Goal: Information Seeking & Learning: Understand process/instructions

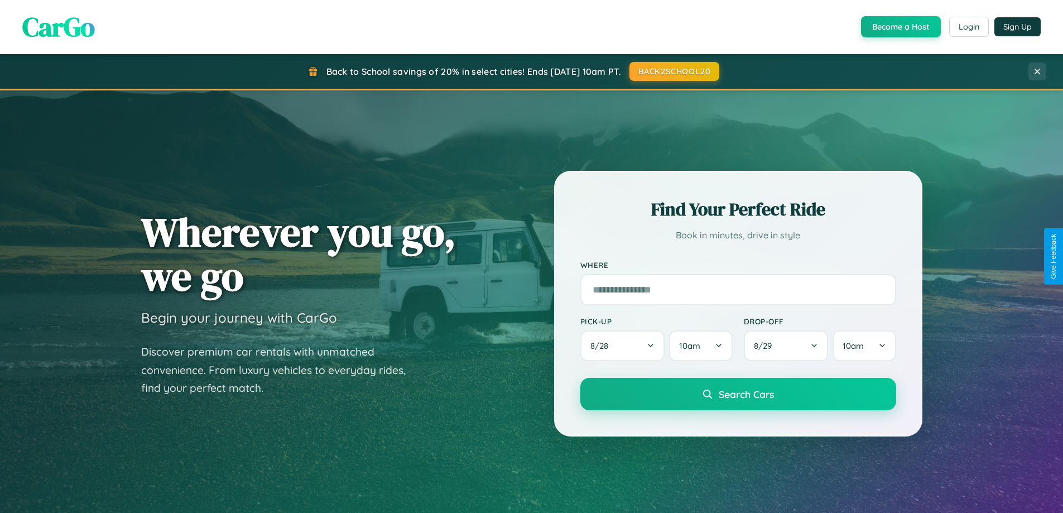
scroll to position [2147, 0]
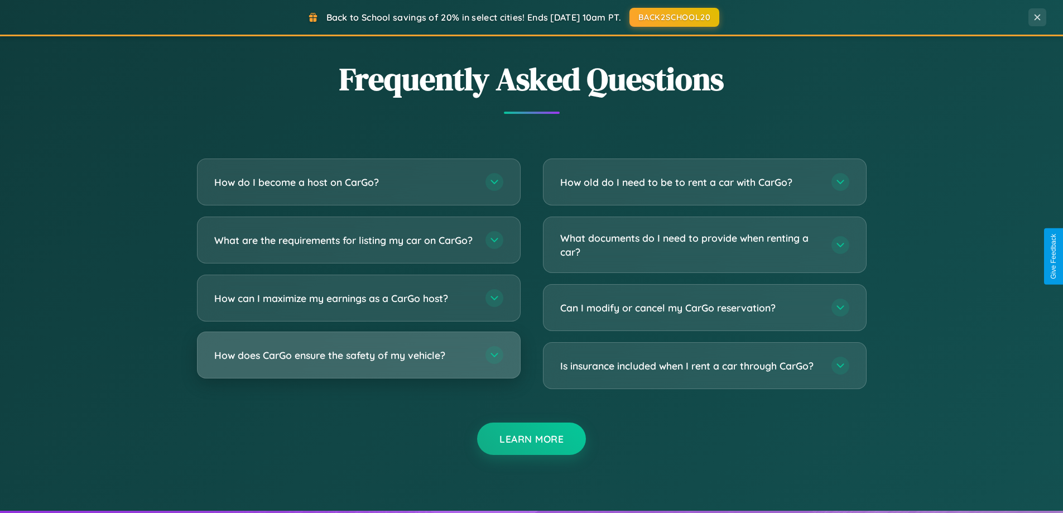
click at [358, 362] on h3 "How does CarGo ensure the safety of my vehicle?" at bounding box center [344, 355] width 260 height 14
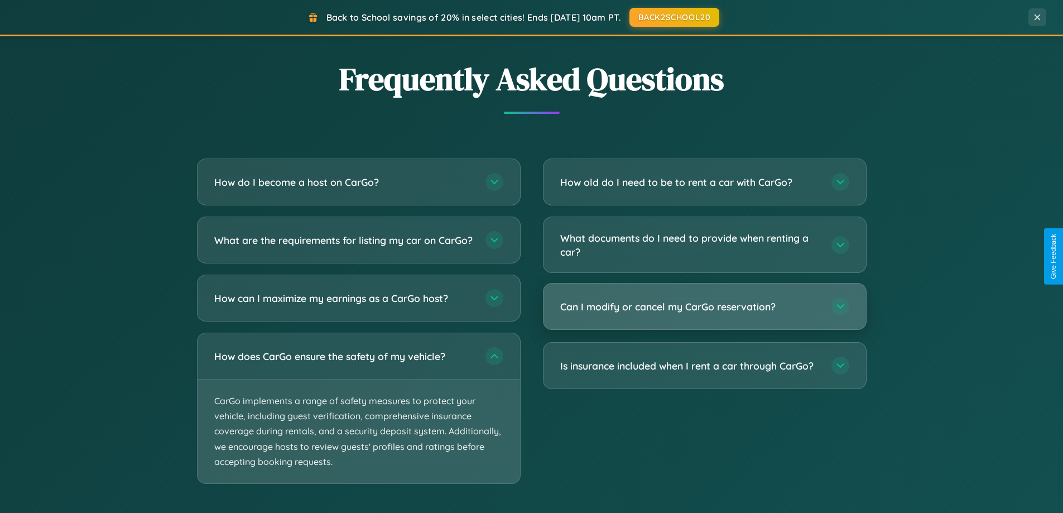
click at [704, 307] on h3 "Can I modify or cancel my CarGo reservation?" at bounding box center [690, 307] width 260 height 14
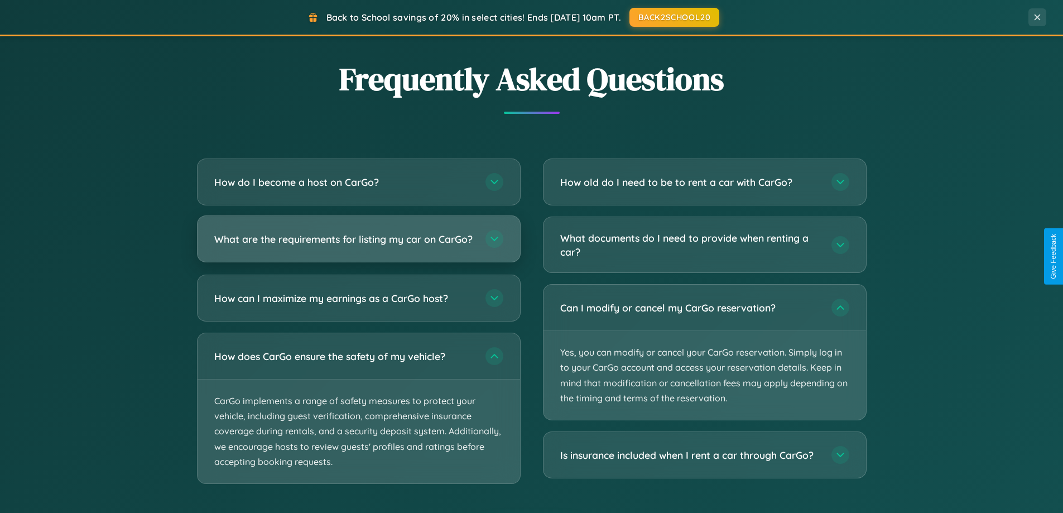
click at [358, 244] on h3 "What are the requirements for listing my car on CarGo?" at bounding box center [344, 239] width 260 height 14
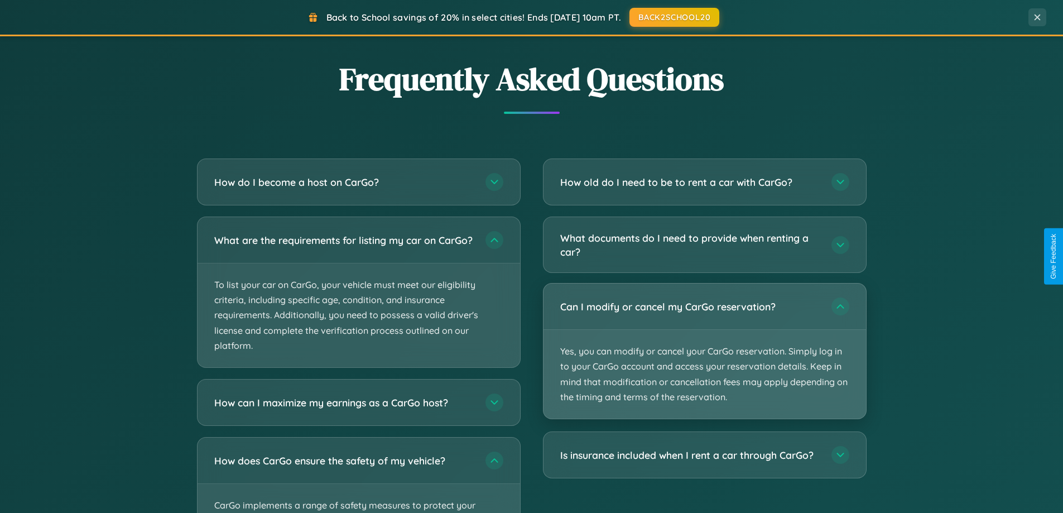
click at [704, 352] on p "Yes, you can modify or cancel your CarGo reservation. Simply log in to your Car…" at bounding box center [704, 374] width 322 height 89
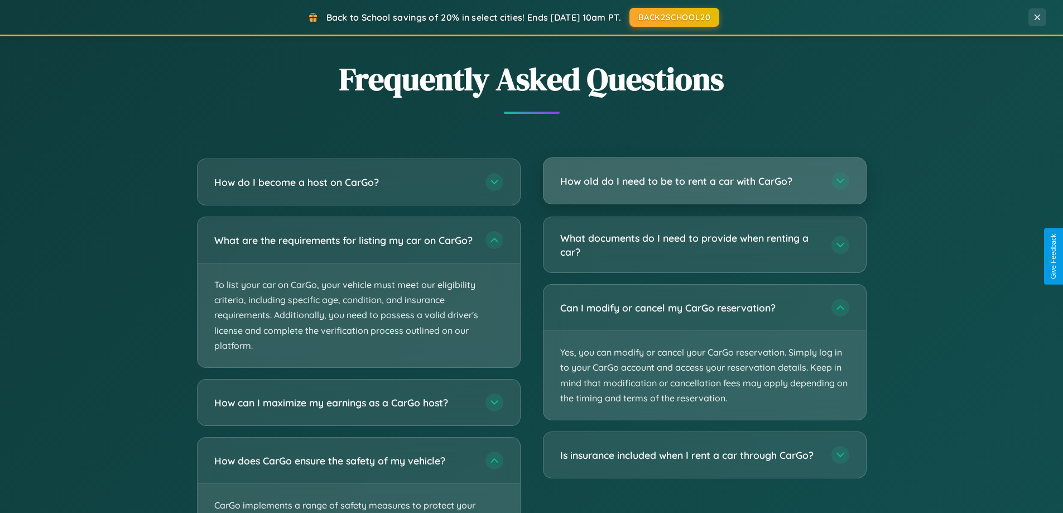
click at [704, 181] on h3 "How old do I need to be to rent a car with CarGo?" at bounding box center [690, 181] width 260 height 14
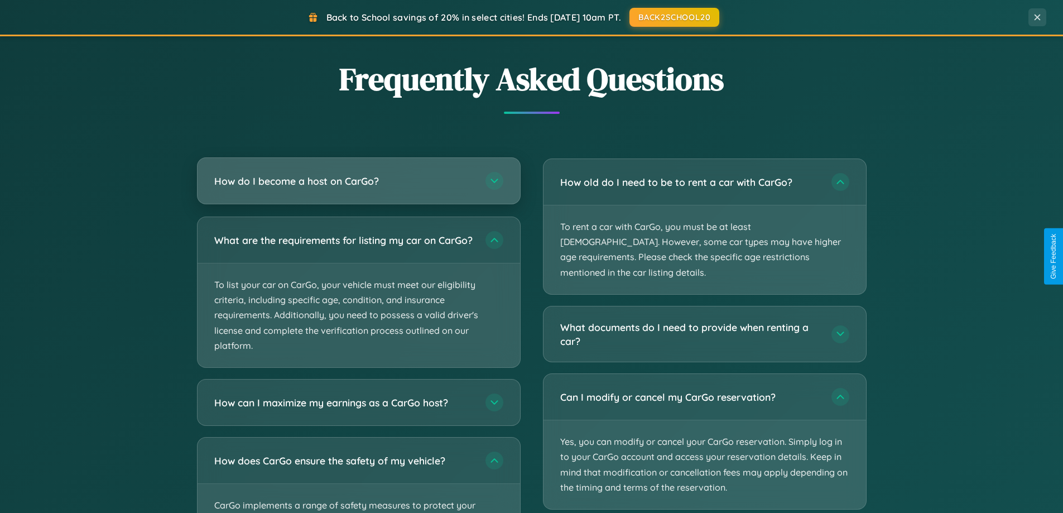
click at [358, 181] on h3 "How do I become a host on CarGo?" at bounding box center [344, 181] width 260 height 14
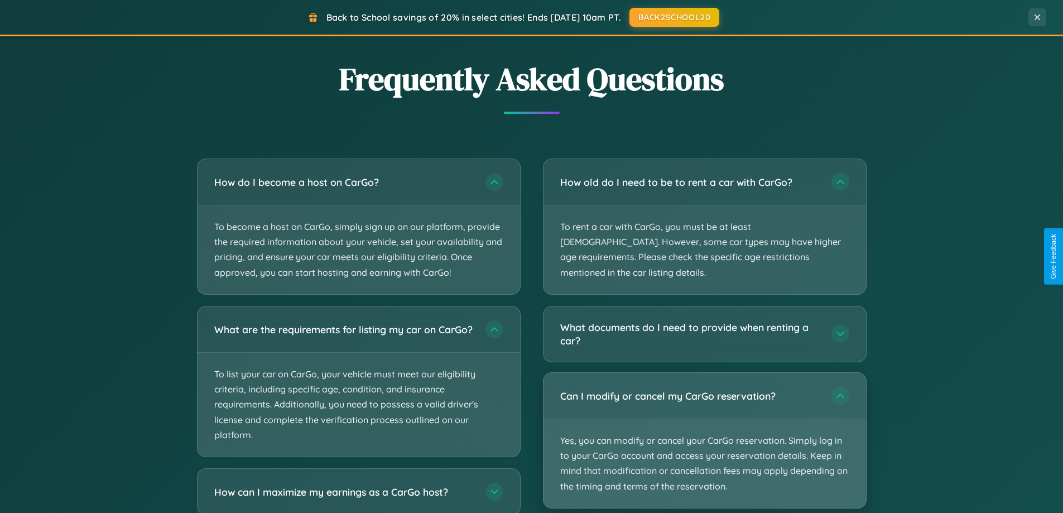
click at [704, 426] on p "Yes, you can modify or cancel your CarGo reservation. Simply log in to your Car…" at bounding box center [704, 463] width 322 height 89
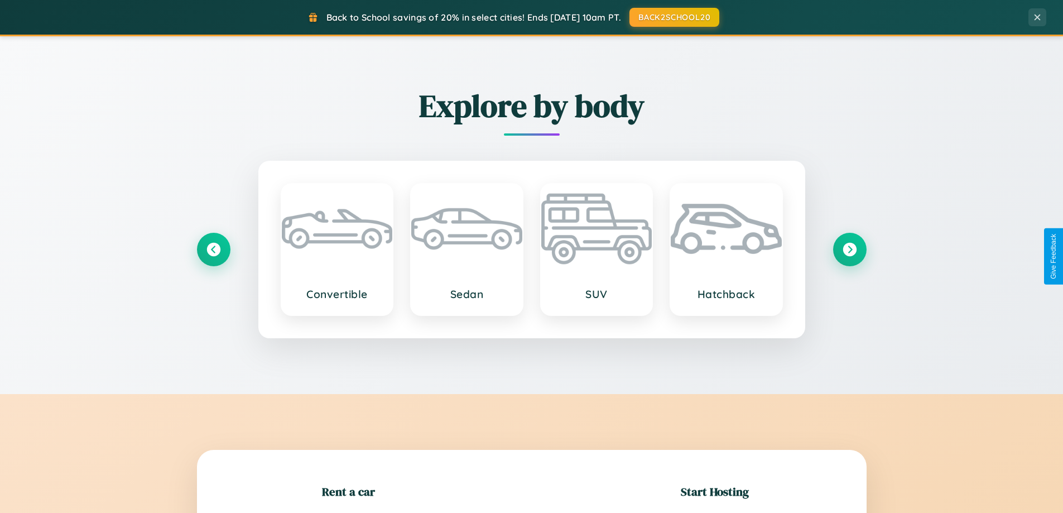
scroll to position [481, 0]
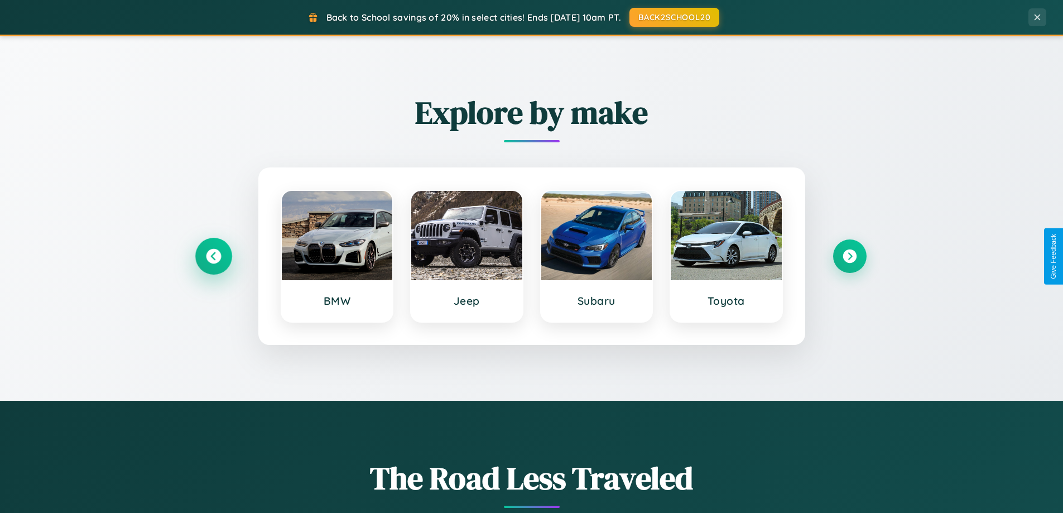
click at [213, 256] on icon at bounding box center [213, 256] width 15 height 15
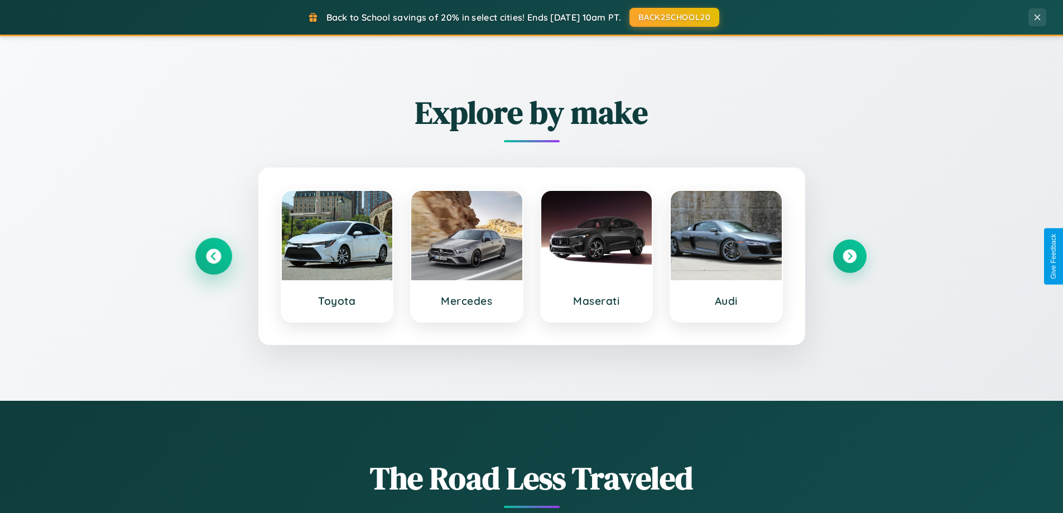
click at [213, 256] on icon at bounding box center [213, 256] width 15 height 15
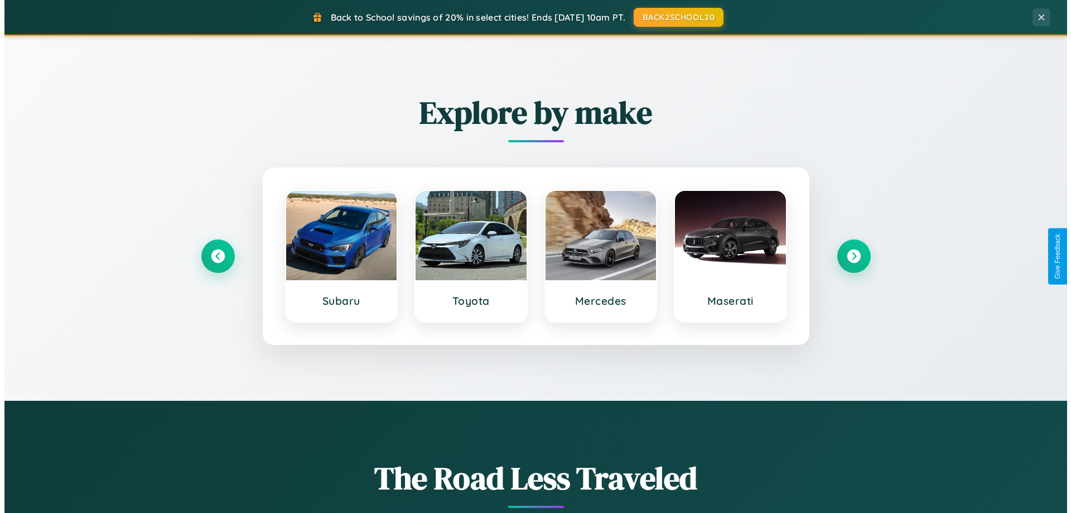
scroll to position [0, 0]
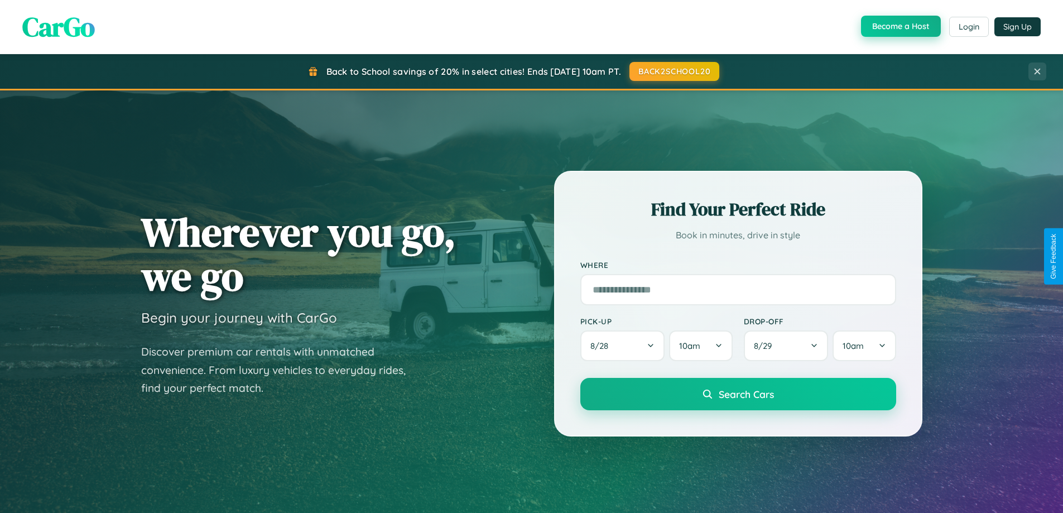
click at [899, 27] on button "Become a Host" at bounding box center [901, 26] width 80 height 21
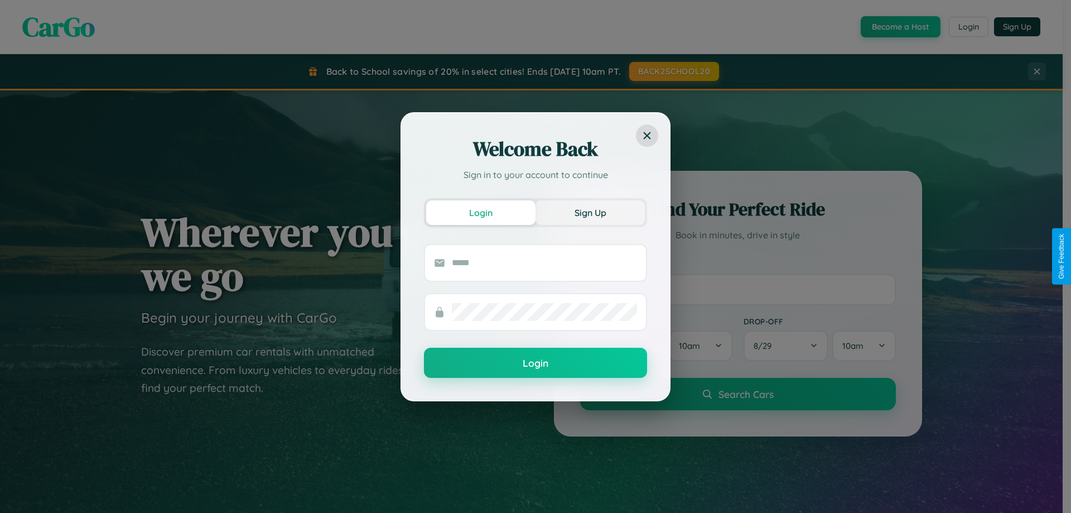
click at [590, 212] on button "Sign Up" at bounding box center [590, 212] width 109 height 25
